Goal: Information Seeking & Learning: Understand process/instructions

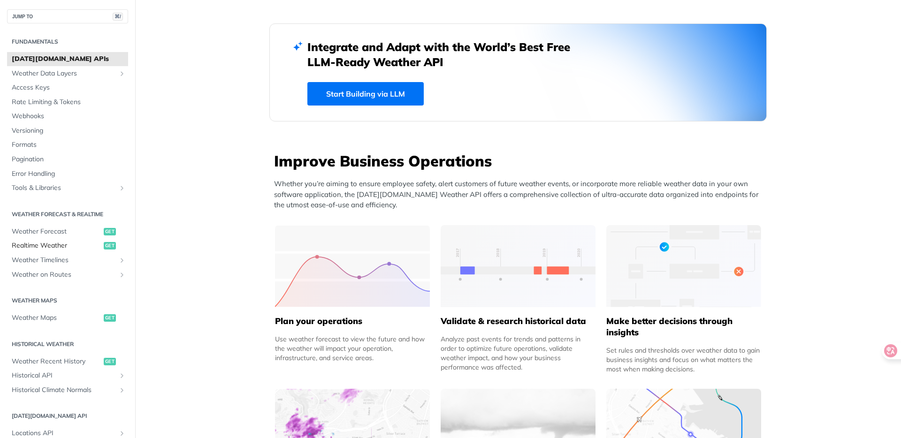
click at [54, 248] on span "Realtime Weather" at bounding box center [57, 245] width 90 height 9
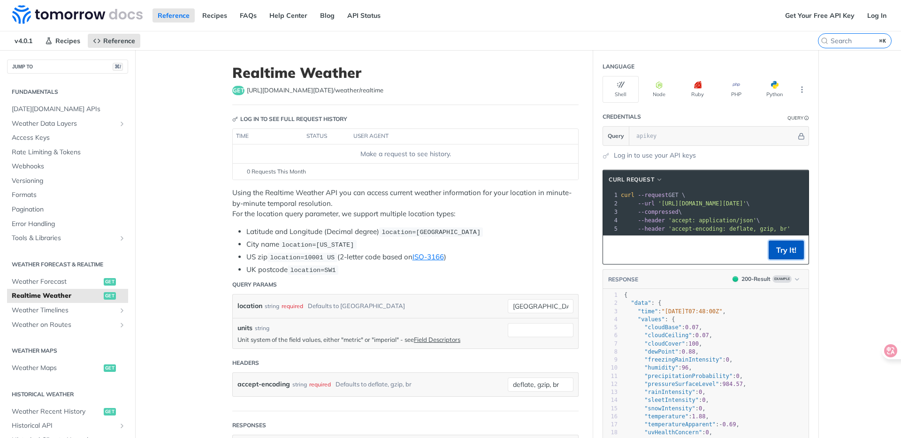
click at [791, 253] on button "Try It!" at bounding box center [786, 250] width 35 height 19
click at [691, 139] on input "text" at bounding box center [714, 136] width 165 height 19
click at [830, 16] on link "Get Your Free API Key" at bounding box center [820, 15] width 80 height 14
click at [45, 310] on span "Weather Timelines" at bounding box center [64, 310] width 104 height 9
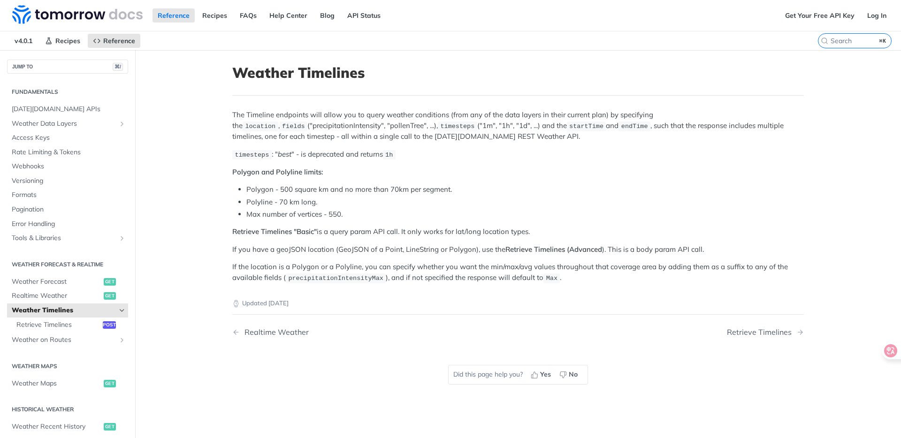
click at [318, 187] on li "Polygon - 500 square km and no more than 70km per segment." at bounding box center [525, 189] width 558 height 11
click at [344, 184] on li "Polygon - 500 square km and no more than 70km per segment." at bounding box center [525, 189] width 558 height 11
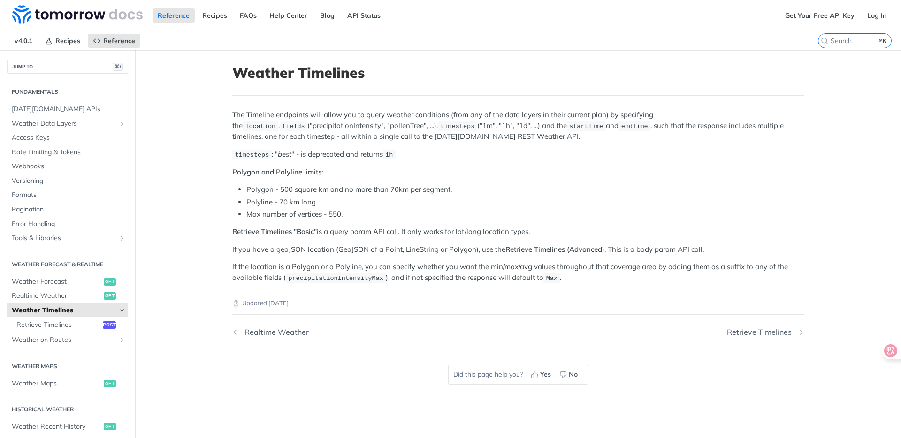
click at [354, 161] on div "The Timeline endpoints will allow you to query weather conditions (from any of …" at bounding box center [518, 197] width 572 height 174
click at [358, 154] on p "timesteps : " best " - is deprecated and returns 1h" at bounding box center [518, 154] width 572 height 11
click at [286, 150] on em "best" at bounding box center [285, 154] width 14 height 9
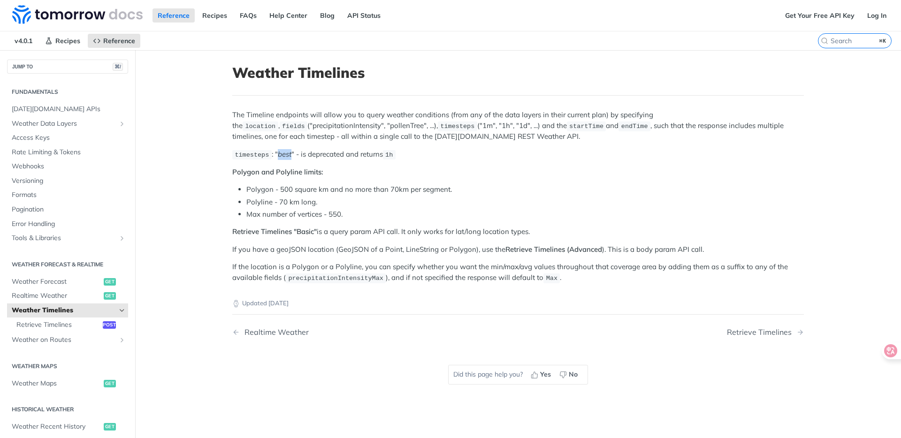
click at [286, 150] on em "best" at bounding box center [285, 154] width 14 height 9
click at [339, 153] on p "timesteps : " best " - is deprecated and returns 1h" at bounding box center [518, 154] width 572 height 11
click at [340, 153] on p "timesteps : " best " - is deprecated and returns 1h" at bounding box center [518, 154] width 572 height 11
click at [77, 325] on span "Retrieve Timelines" at bounding box center [58, 325] width 84 height 9
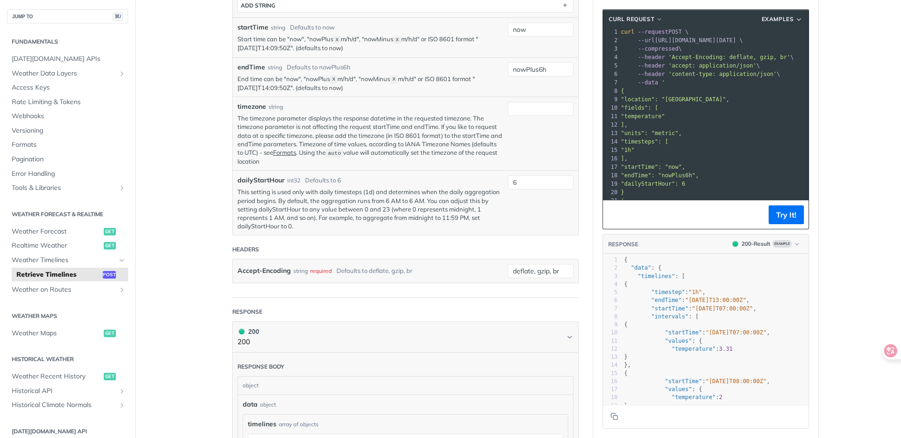
click at [745, 334] on span ""[DATE]T07:00:00Z"" at bounding box center [736, 333] width 61 height 7
type textarea "09T07"
click at [745, 334] on span ""[DATE]T07:00:00Z"" at bounding box center [736, 333] width 61 height 7
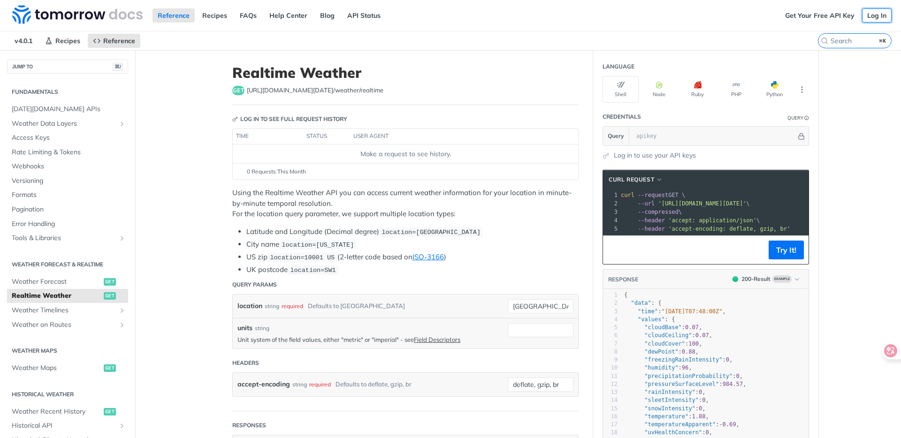
click at [867, 15] on link "Log In" at bounding box center [877, 15] width 30 height 14
